Goal: Task Accomplishment & Management: Manage account settings

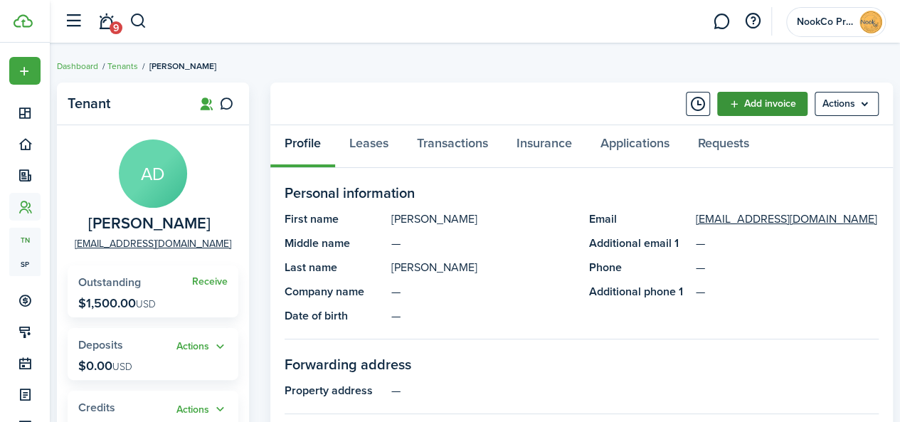
click at [752, 105] on link "Add invoice" at bounding box center [762, 104] width 90 height 24
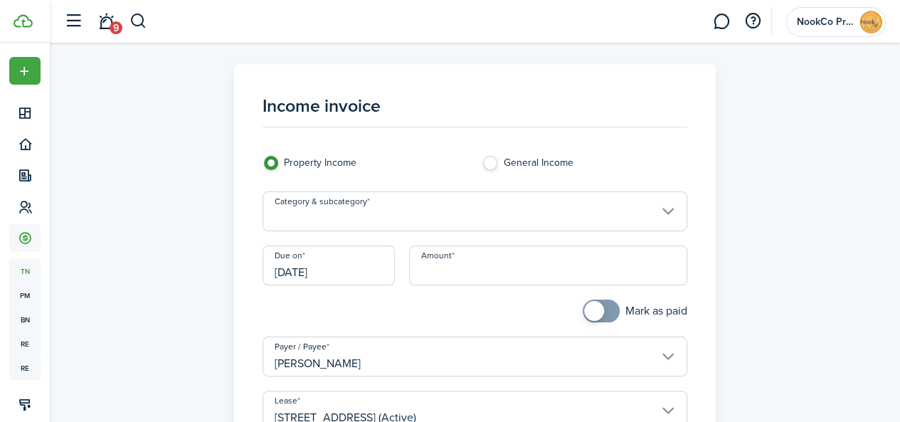
click at [440, 211] on input "Category & subcategory" at bounding box center [475, 211] width 425 height 40
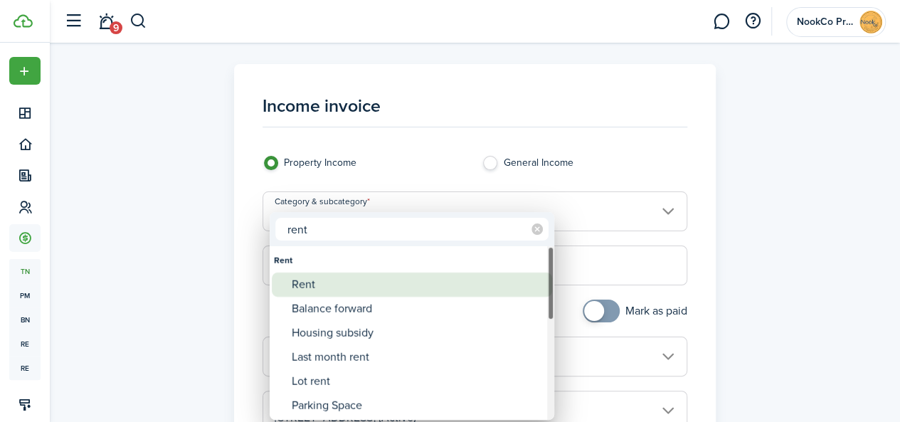
type input "rent"
click at [317, 287] on div "Rent" at bounding box center [418, 285] width 252 height 24
type input "Rent"
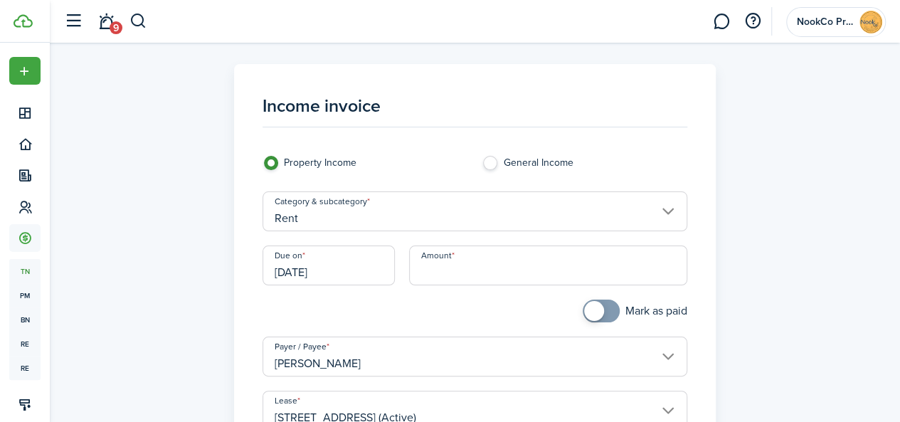
click at [362, 273] on input "[DATE]" at bounding box center [329, 266] width 132 height 40
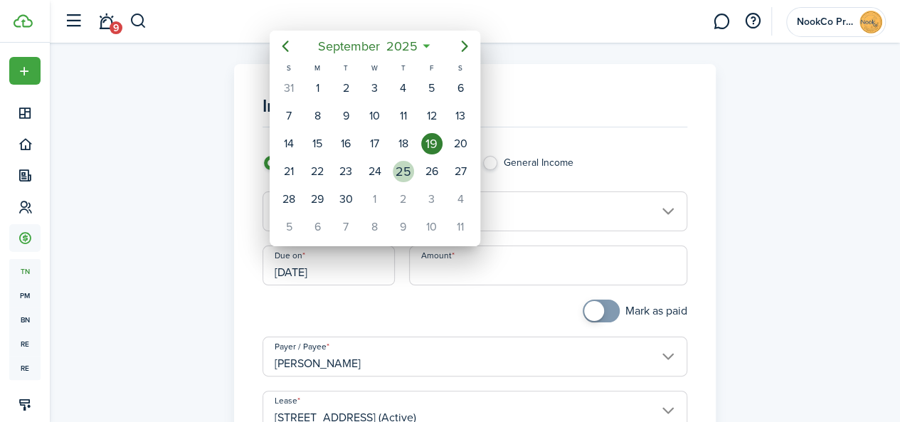
click at [410, 165] on div "25" at bounding box center [403, 171] width 21 height 21
type input "[DATE]"
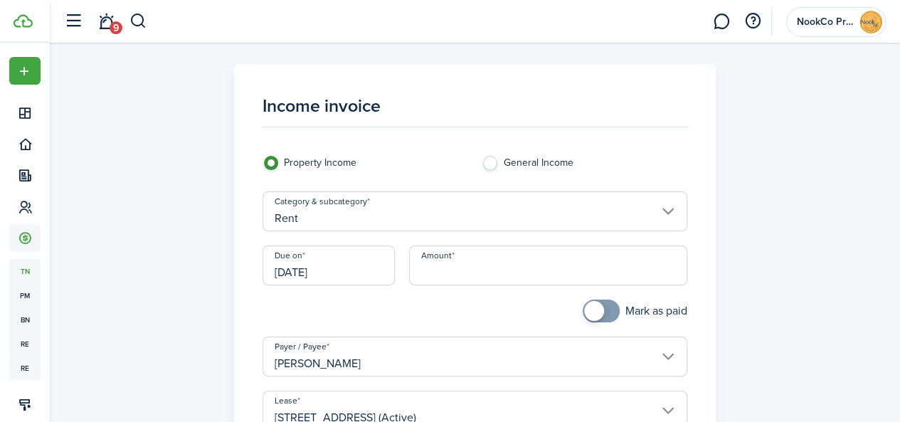
click at [453, 273] on input "Amount" at bounding box center [548, 266] width 278 height 40
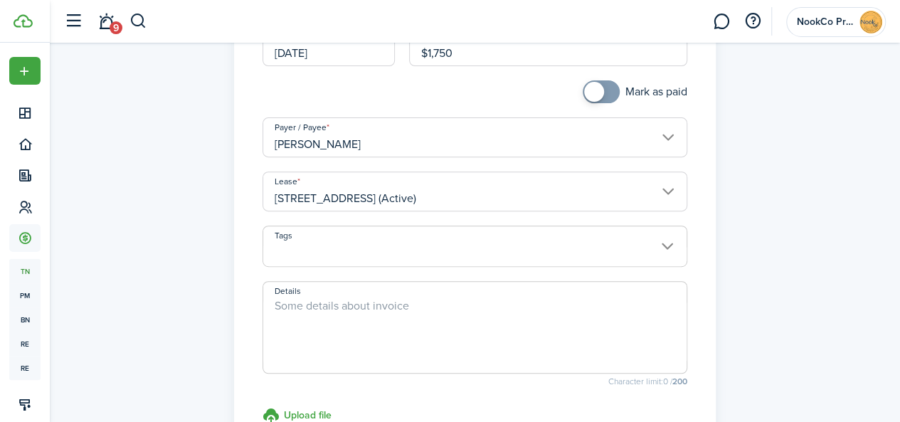
scroll to position [219, 0]
type input "$1,750.00"
click at [356, 302] on textarea "Details" at bounding box center [474, 332] width 423 height 68
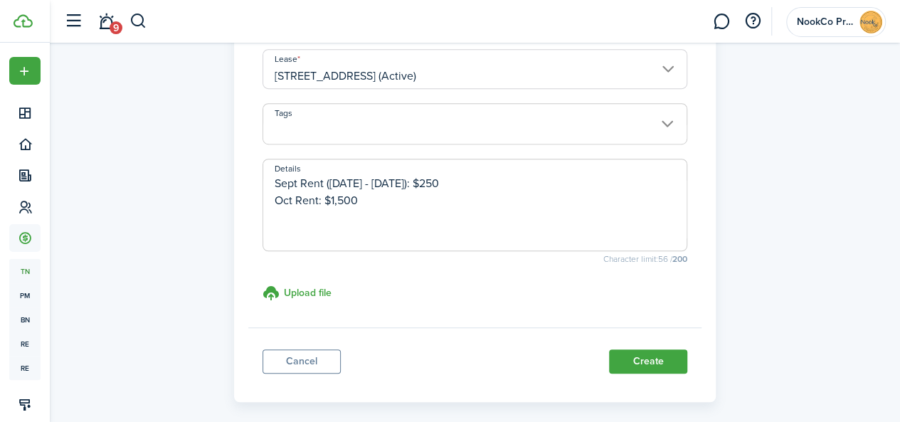
scroll to position [344, 0]
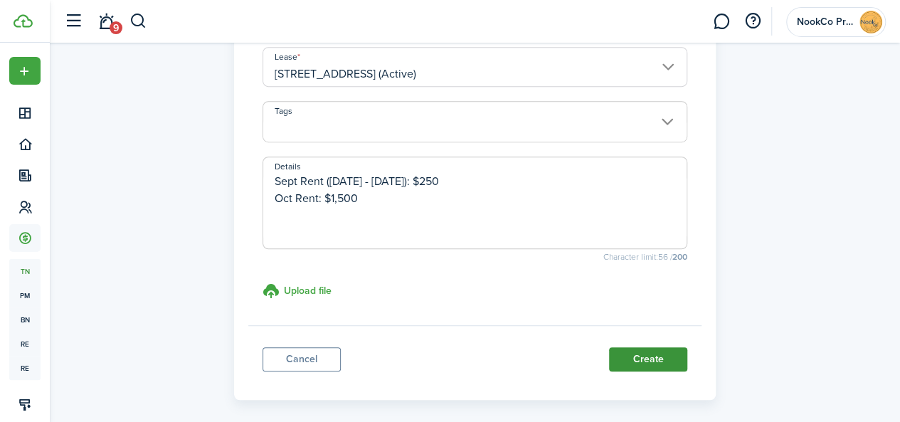
type textarea "Sept Rent ([DATE] - [DATE]): $250 Oct Rent: $1,500"
click at [629, 358] on button "Create" at bounding box center [648, 359] width 78 height 24
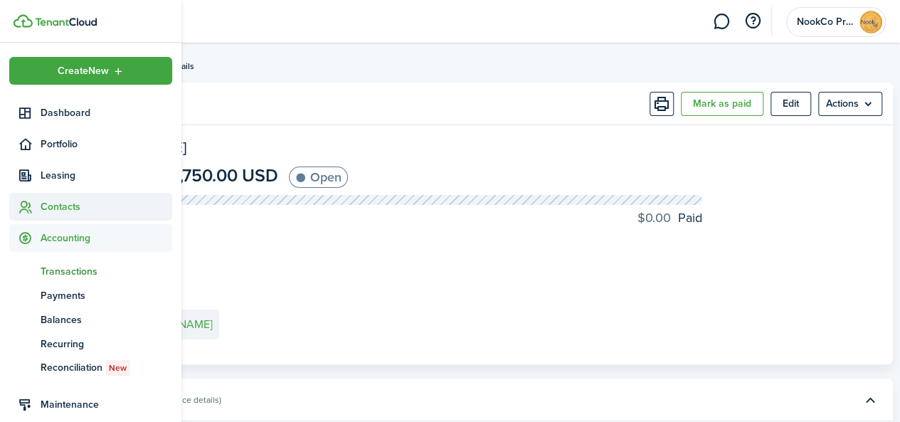
click at [74, 203] on span "Contacts" at bounding box center [107, 206] width 132 height 15
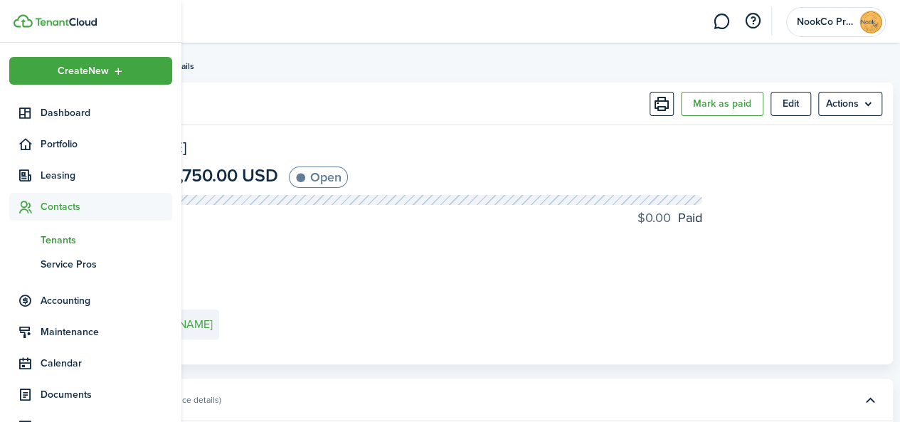
click at [65, 237] on span "Tenants" at bounding box center [107, 240] width 132 height 15
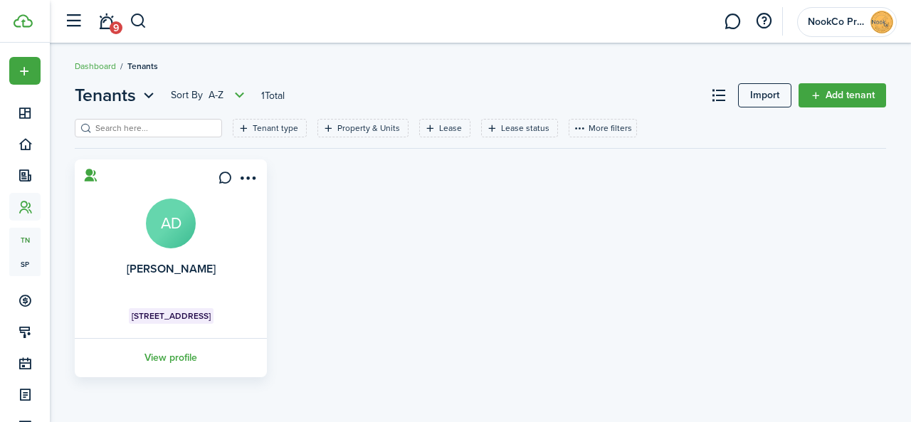
click at [188, 227] on avatar-text "AD" at bounding box center [171, 224] width 50 height 50
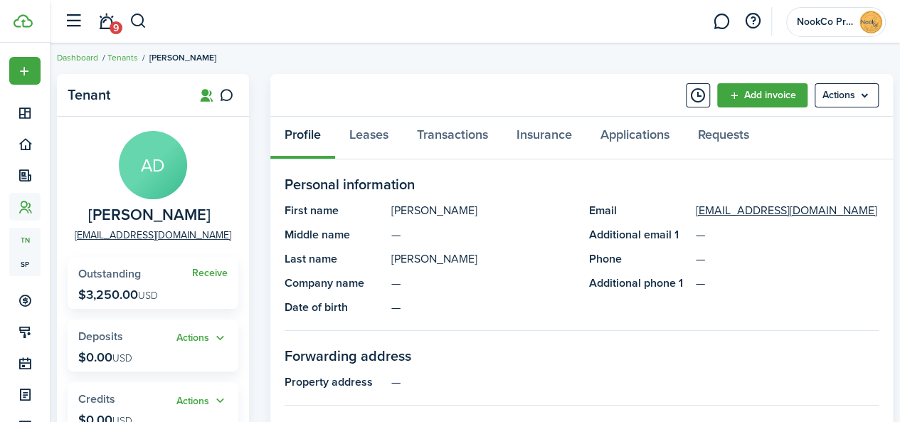
scroll to position [6, 0]
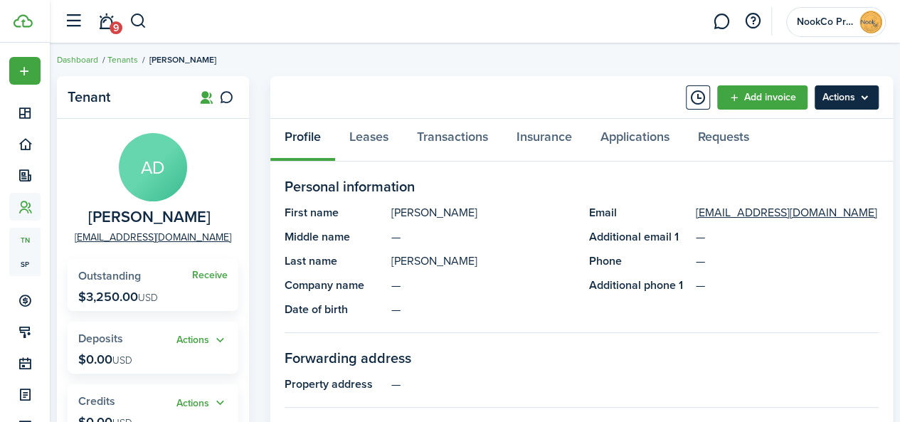
click at [861, 98] on menu-btn "Actions" at bounding box center [847, 97] width 64 height 24
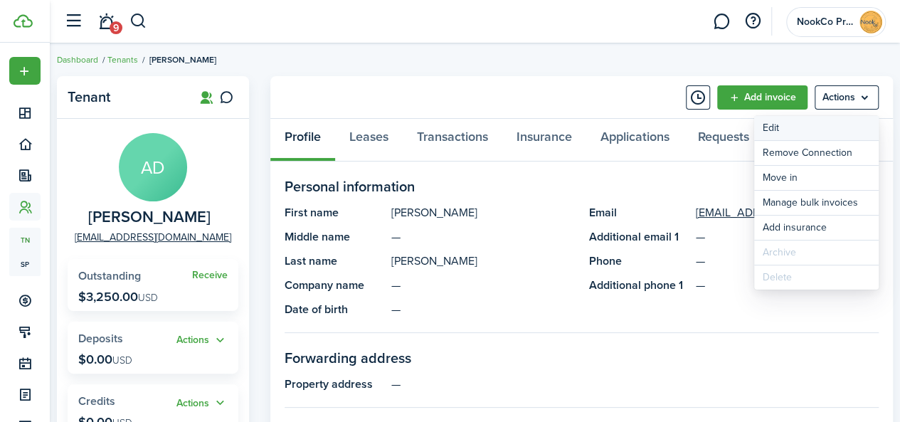
click at [787, 132] on link "Edit" at bounding box center [816, 128] width 125 height 24
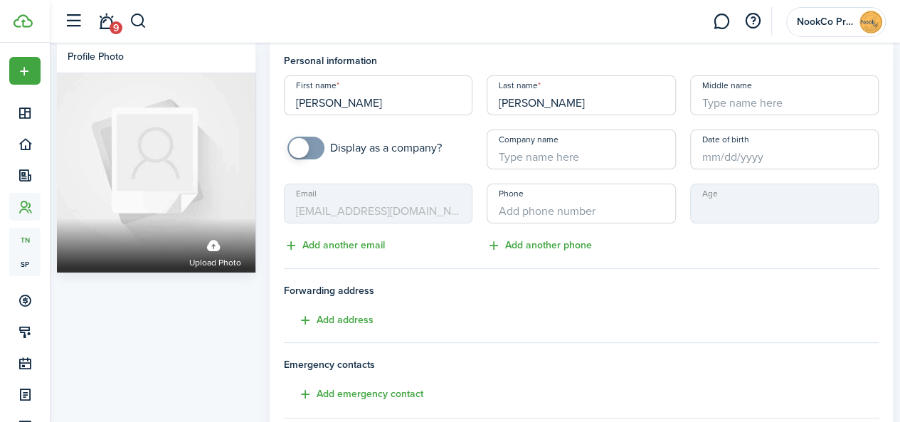
scroll to position [21, 0]
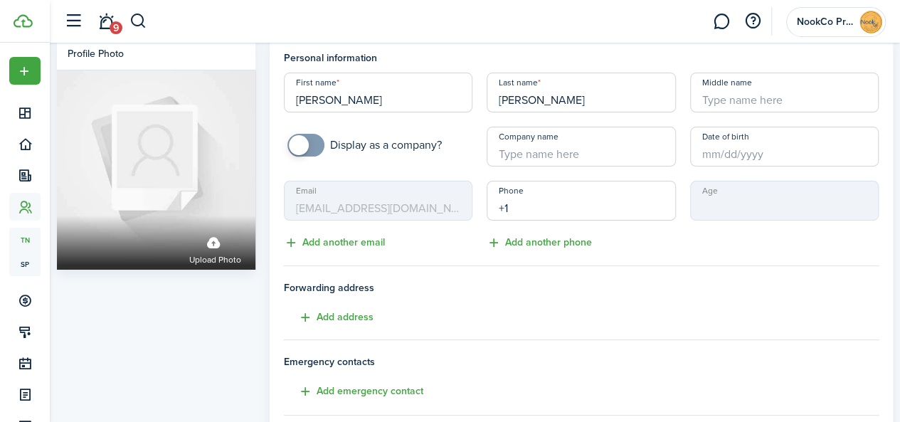
click at [585, 212] on input "+1" at bounding box center [581, 201] width 189 height 40
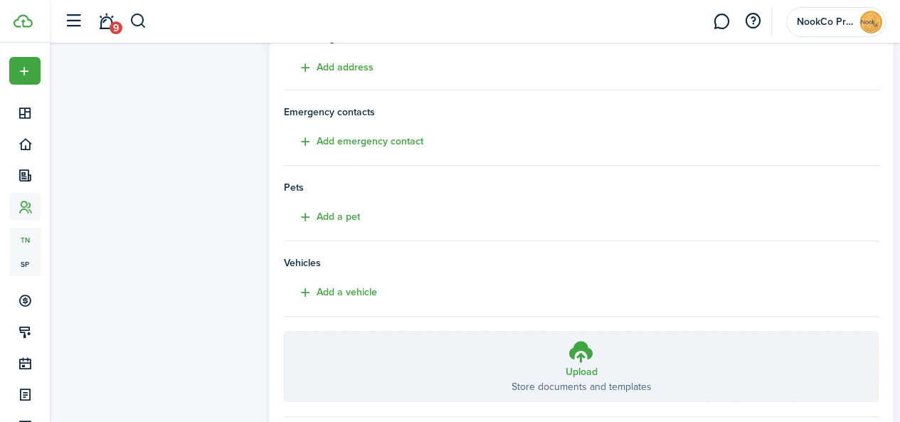
scroll to position [302, 0]
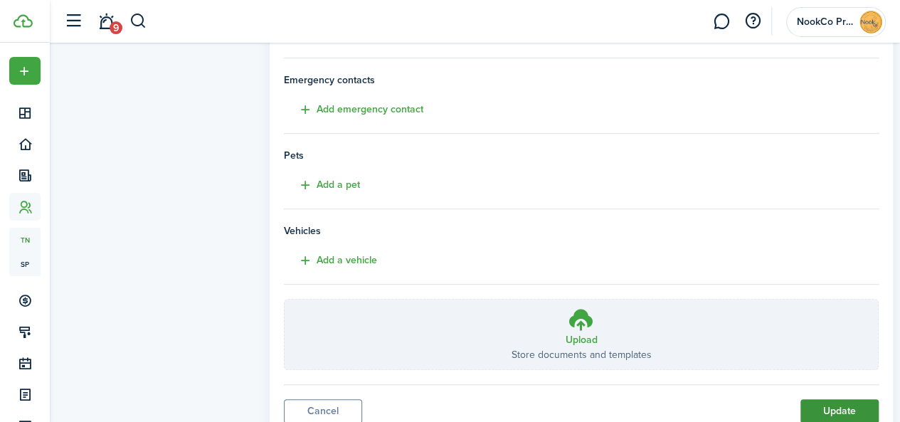
type input "[PHONE_NUMBER]"
click at [805, 405] on button "Update" at bounding box center [840, 411] width 78 height 24
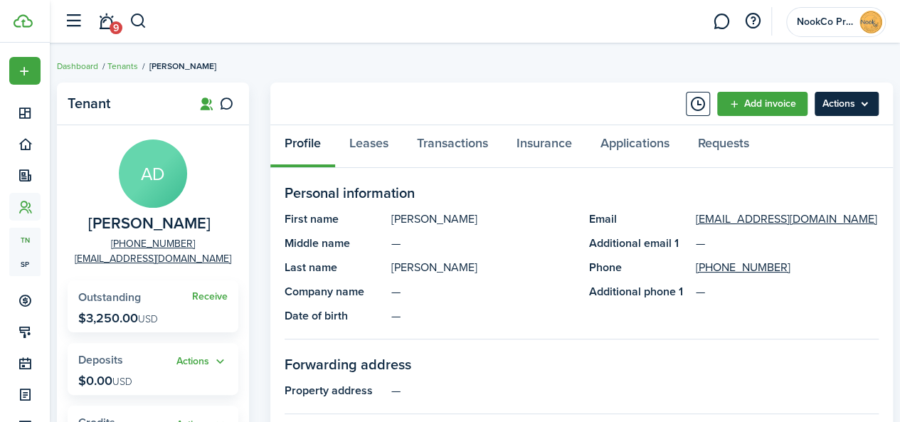
click at [838, 101] on menu-btn "Actions" at bounding box center [847, 104] width 64 height 24
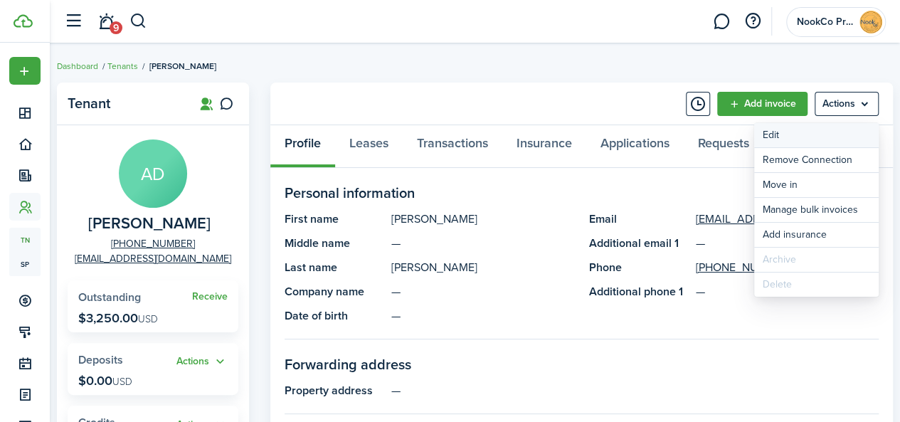
click at [794, 136] on link "Edit" at bounding box center [816, 135] width 125 height 24
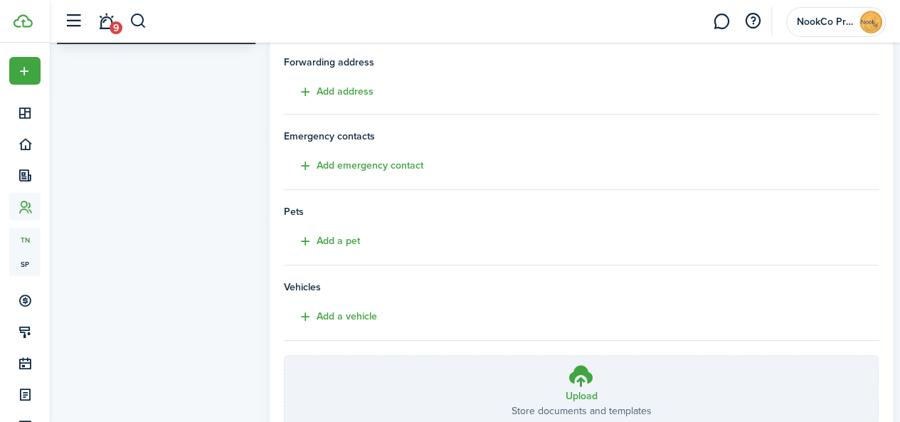
scroll to position [354, 0]
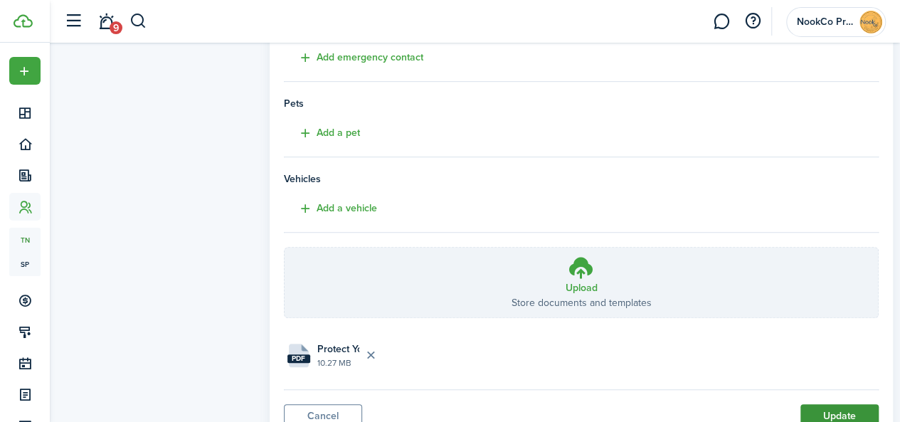
click at [818, 414] on button "Update" at bounding box center [840, 416] width 78 height 24
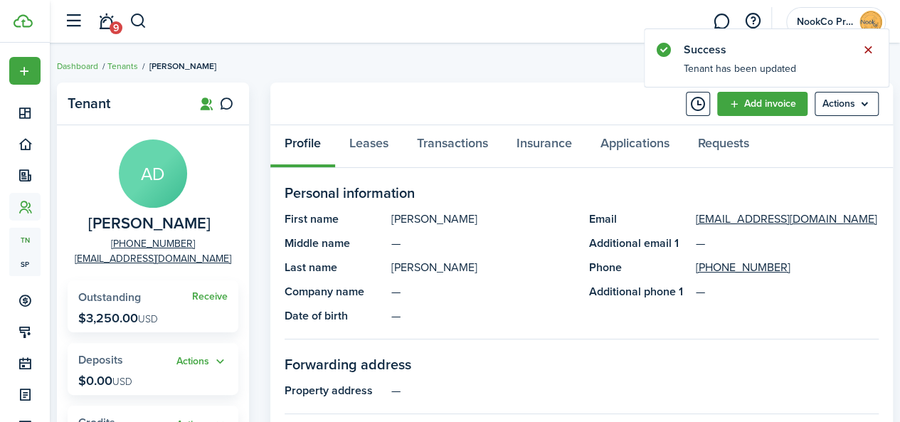
click at [868, 51] on button "Close notify" at bounding box center [868, 50] width 20 height 20
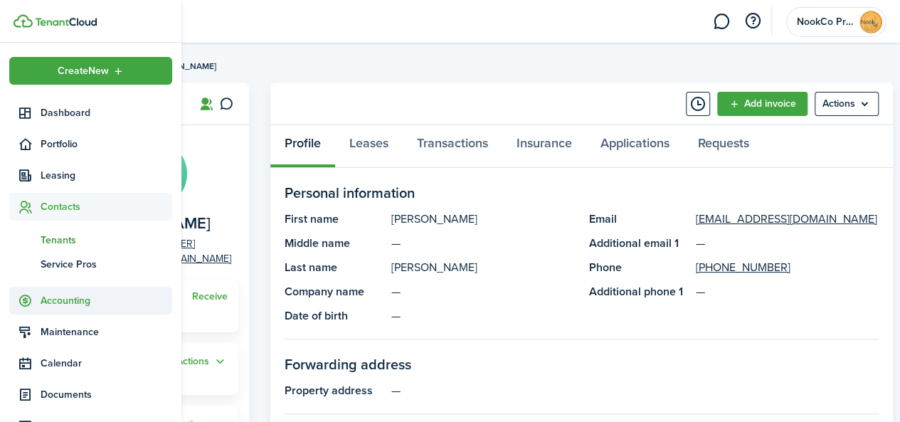
click at [70, 307] on span "Accounting" at bounding box center [107, 300] width 132 height 15
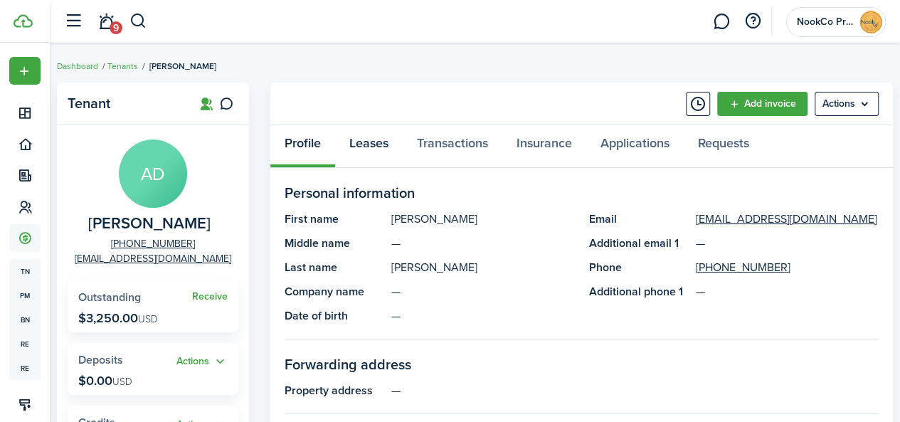
click at [374, 143] on link "Leases" at bounding box center [369, 146] width 68 height 43
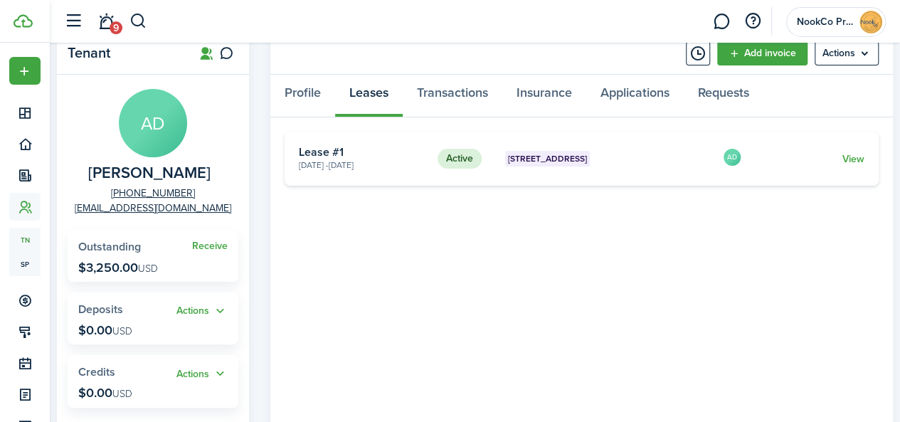
scroll to position [50, 0]
click at [851, 160] on link "View" at bounding box center [854, 159] width 22 height 15
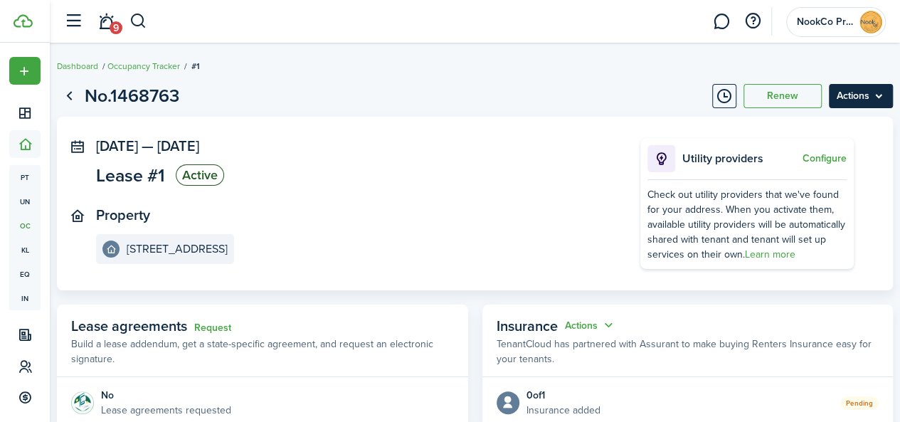
click at [854, 100] on menu-btn "Actions" at bounding box center [861, 96] width 64 height 24
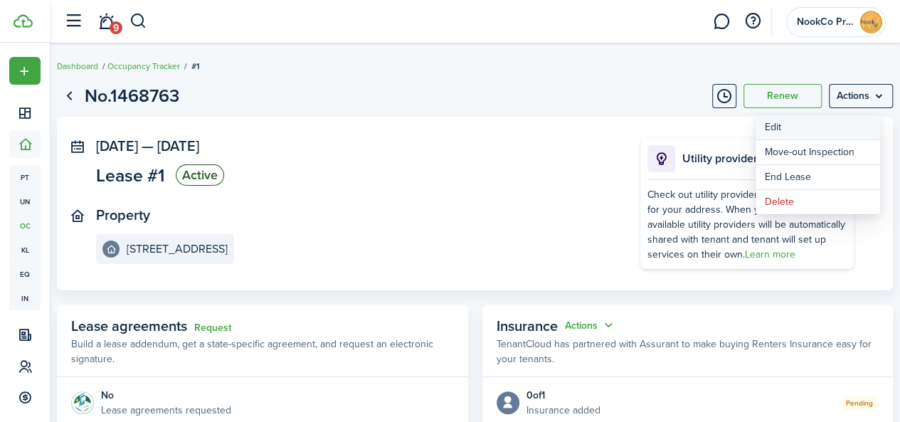
click at [818, 124] on button "Edit" at bounding box center [818, 127] width 125 height 24
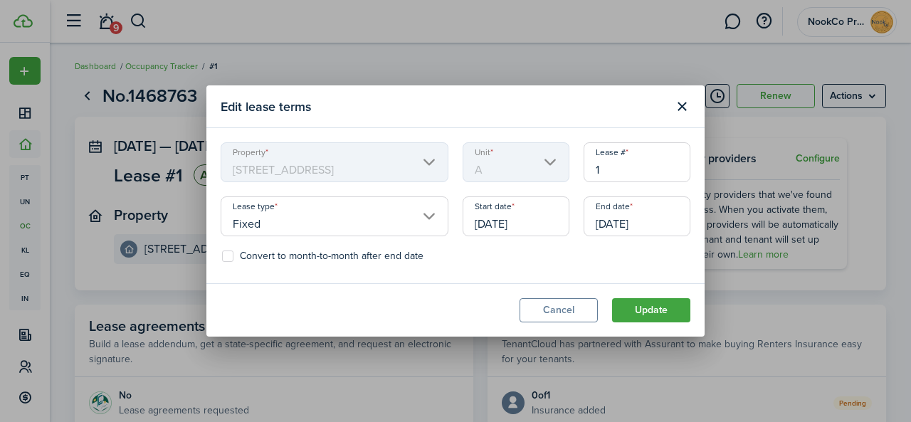
click at [515, 223] on input "[DATE]" at bounding box center [516, 216] width 107 height 40
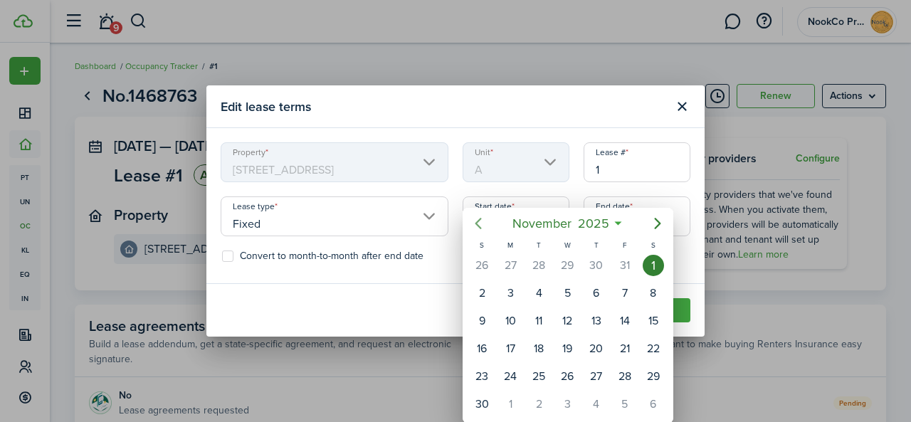
click at [479, 233] on mbsc-button "Previous page" at bounding box center [478, 223] width 28 height 28
click at [480, 222] on icon "Previous page" at bounding box center [478, 223] width 17 height 17
click at [621, 348] on div "26" at bounding box center [624, 348] width 21 height 21
type input "[DATE]"
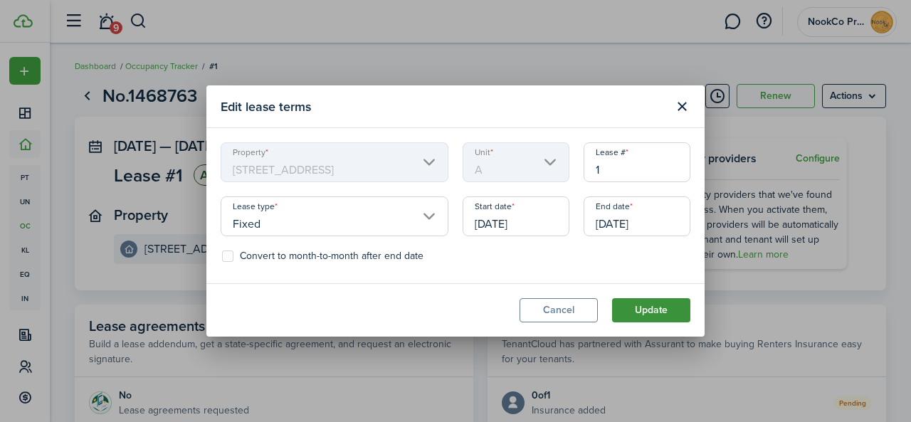
click at [647, 310] on button "Update" at bounding box center [651, 310] width 78 height 24
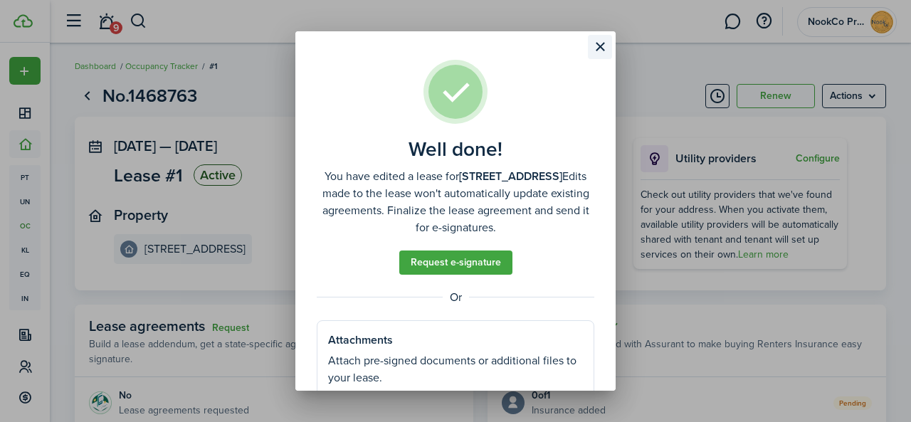
click at [595, 43] on button "Close modal" at bounding box center [600, 47] width 24 height 24
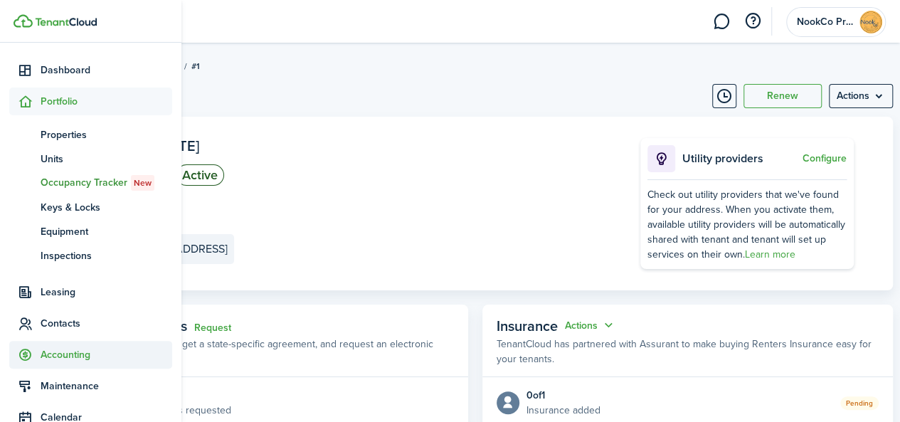
scroll to position [61, 0]
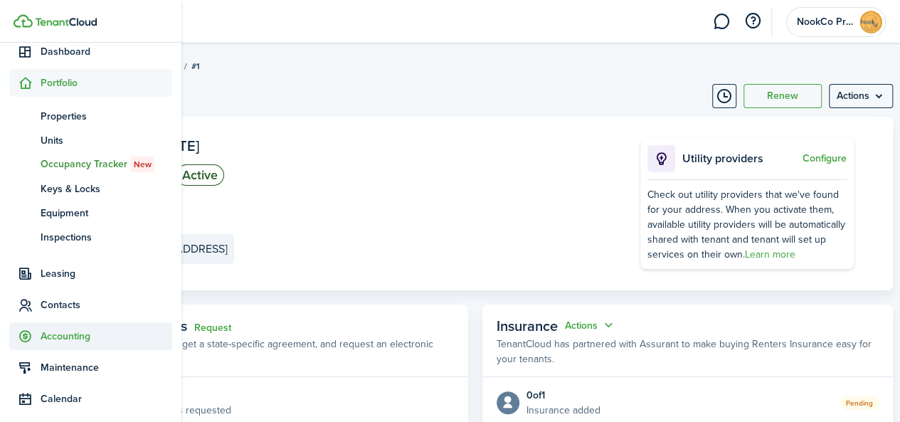
click at [54, 336] on span "Accounting" at bounding box center [107, 336] width 132 height 15
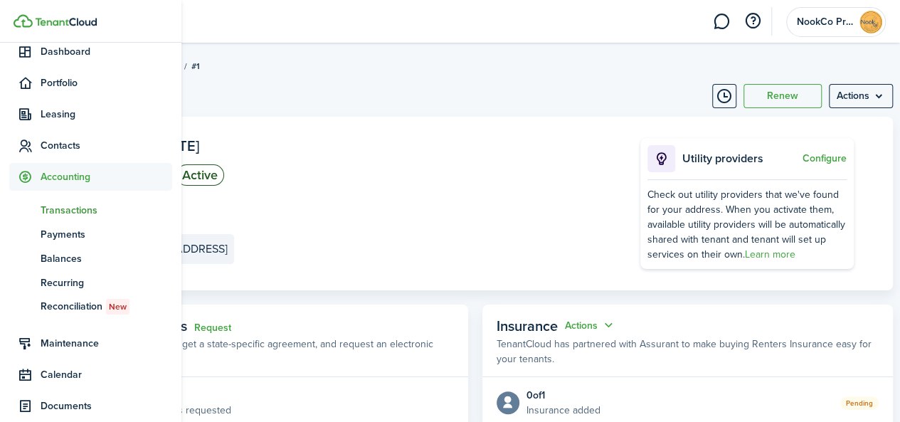
click at [65, 214] on span "Transactions" at bounding box center [107, 210] width 132 height 15
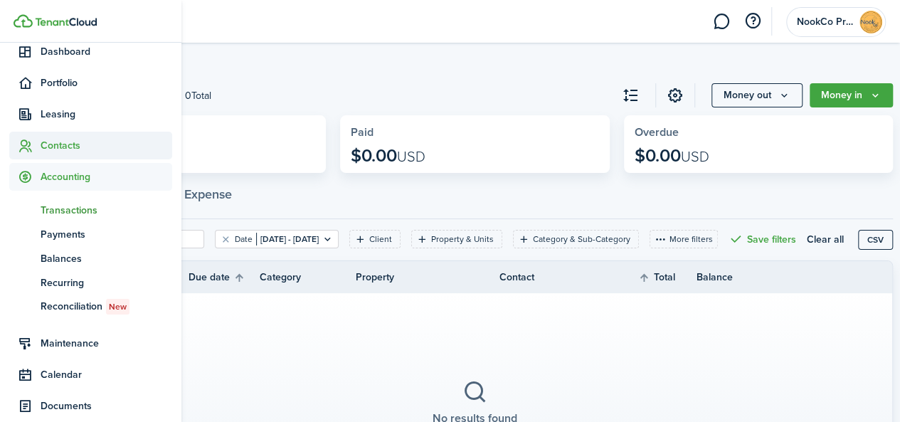
click at [60, 149] on span "Contacts" at bounding box center [107, 145] width 132 height 15
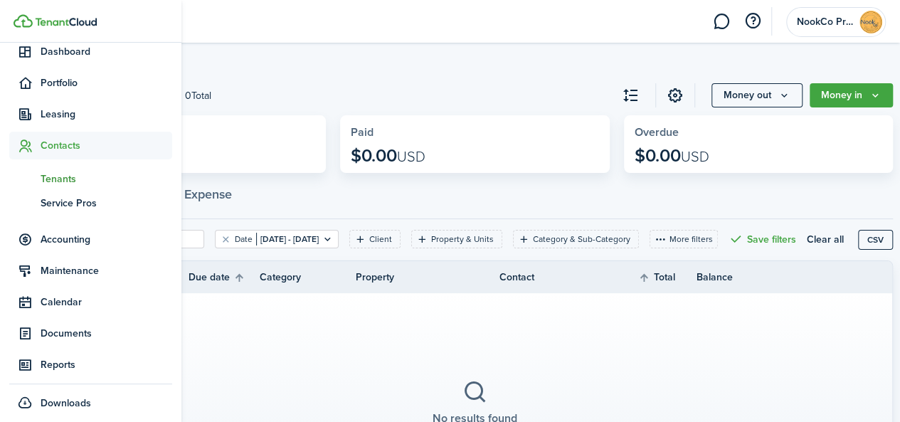
click at [70, 180] on span "Tenants" at bounding box center [107, 179] width 132 height 15
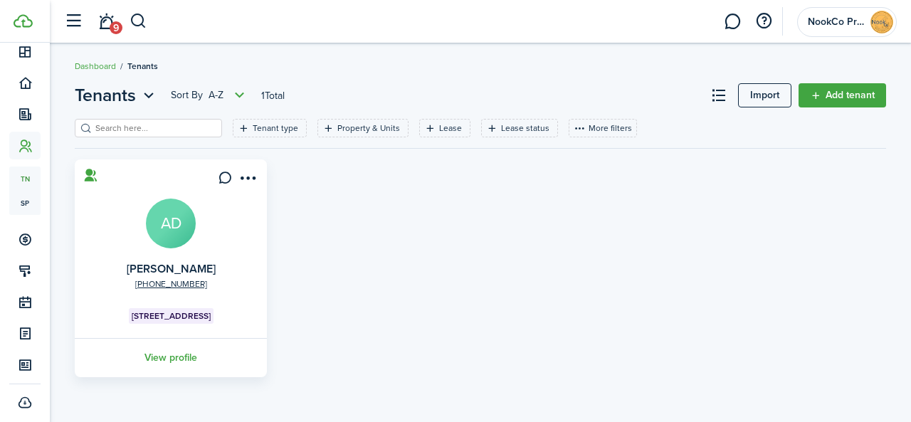
click at [191, 217] on avatar-text "AD" at bounding box center [171, 224] width 50 height 50
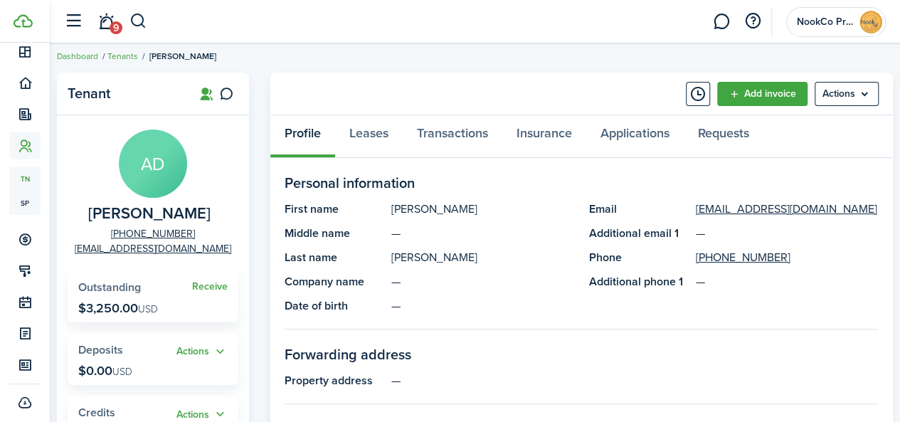
scroll to position [9, 0]
click at [468, 129] on link "Transactions" at bounding box center [453, 137] width 100 height 43
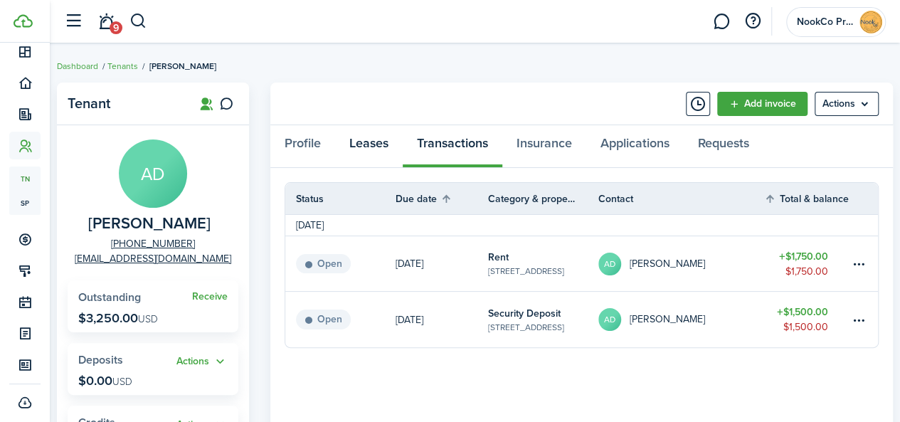
click at [374, 146] on link "Leases" at bounding box center [369, 146] width 68 height 43
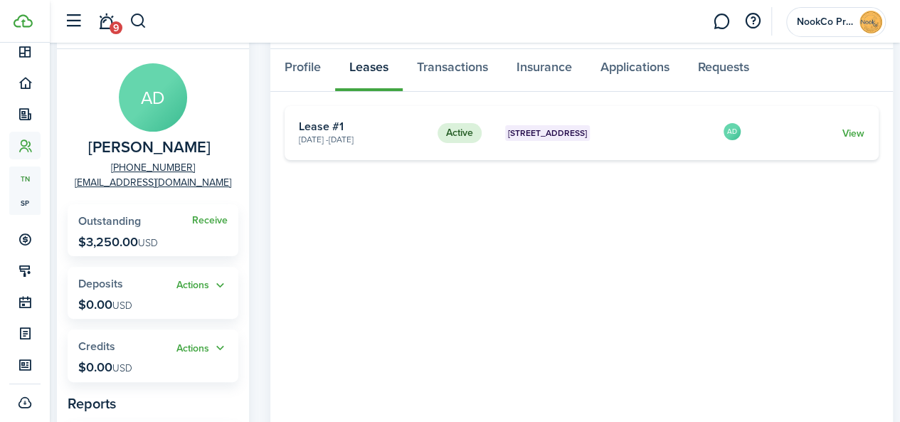
scroll to position [78, 0]
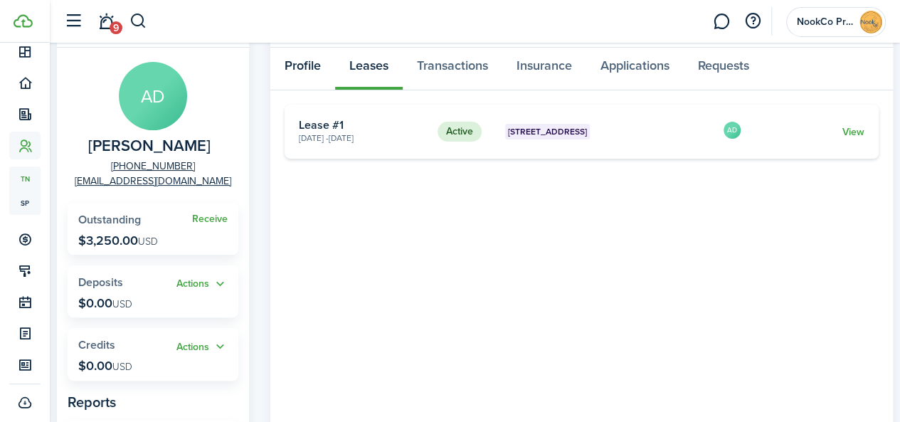
click at [309, 71] on link "Profile" at bounding box center [302, 69] width 65 height 43
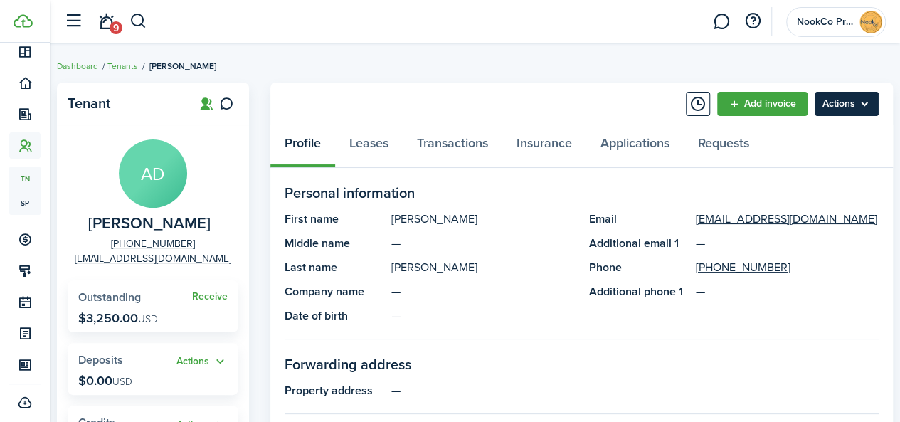
click at [861, 103] on menu-btn "Actions" at bounding box center [847, 104] width 64 height 24
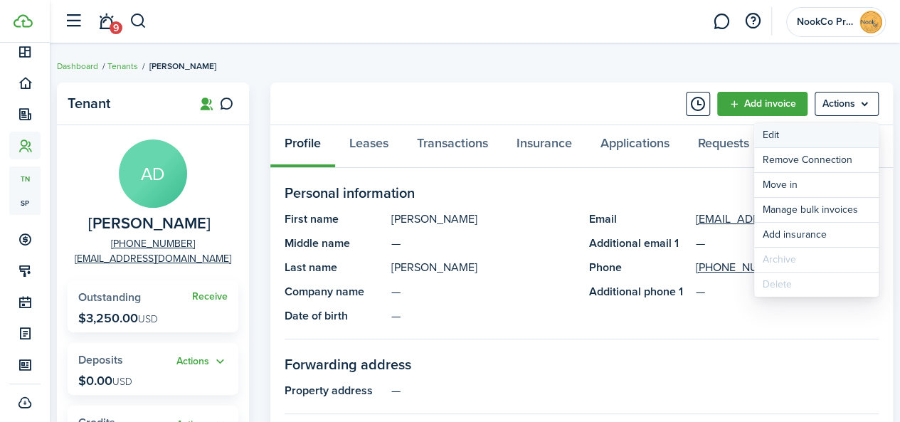
click at [811, 140] on link "Edit" at bounding box center [816, 135] width 125 height 24
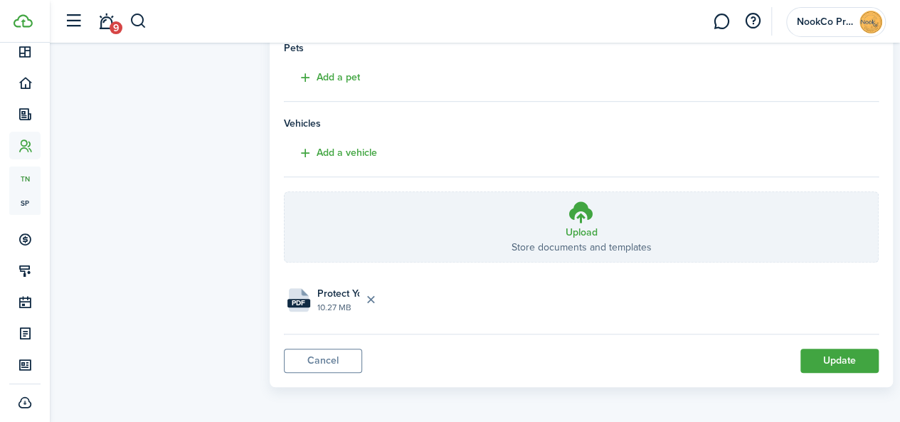
scroll to position [411, 0]
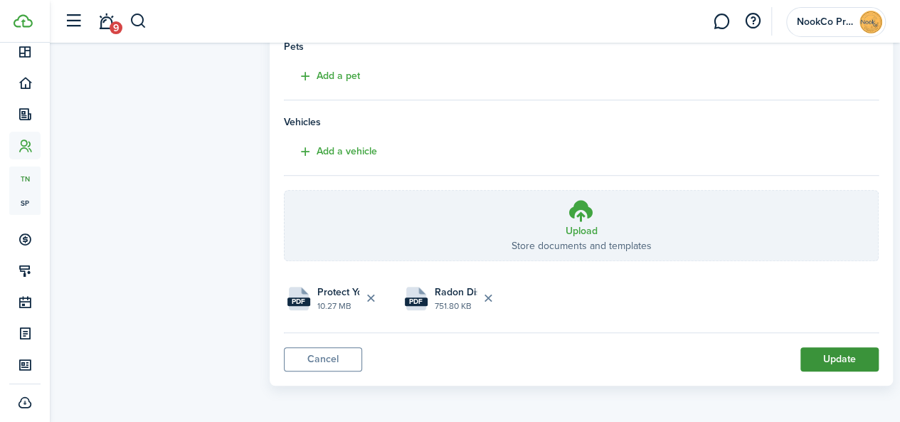
click at [803, 354] on button "Update" at bounding box center [840, 359] width 78 height 24
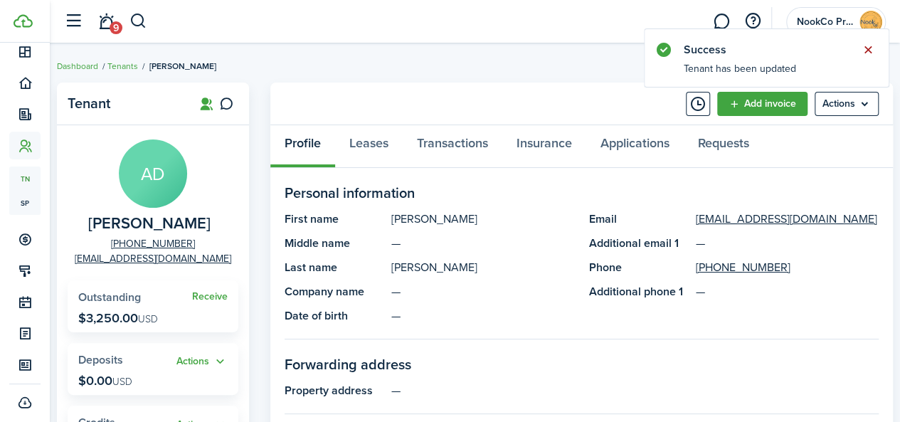
click at [871, 49] on button "Close notify" at bounding box center [868, 50] width 20 height 20
